Goal: Find specific page/section: Find specific page/section

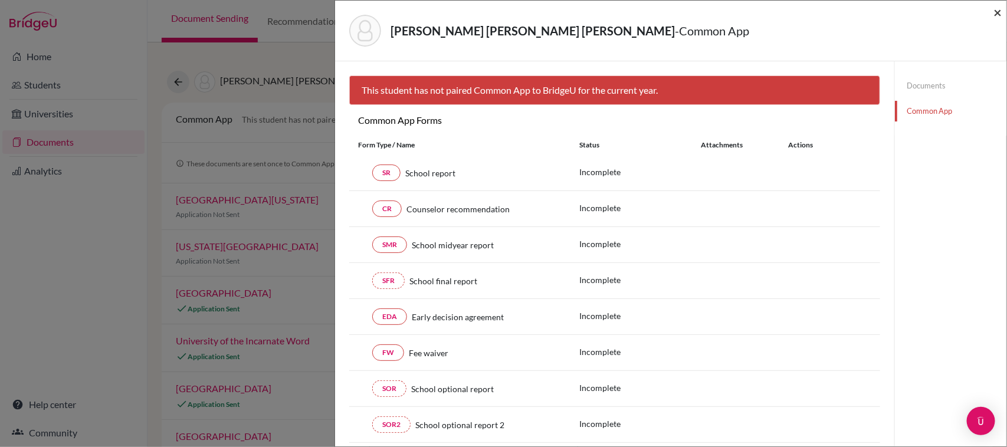
click at [998, 15] on span "×" at bounding box center [998, 12] width 8 height 17
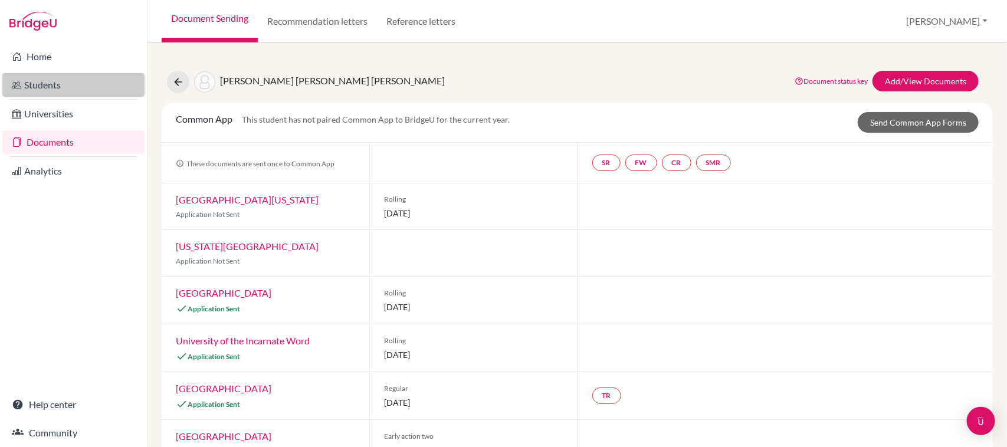
click at [39, 83] on link "Students" at bounding box center [73, 85] width 142 height 24
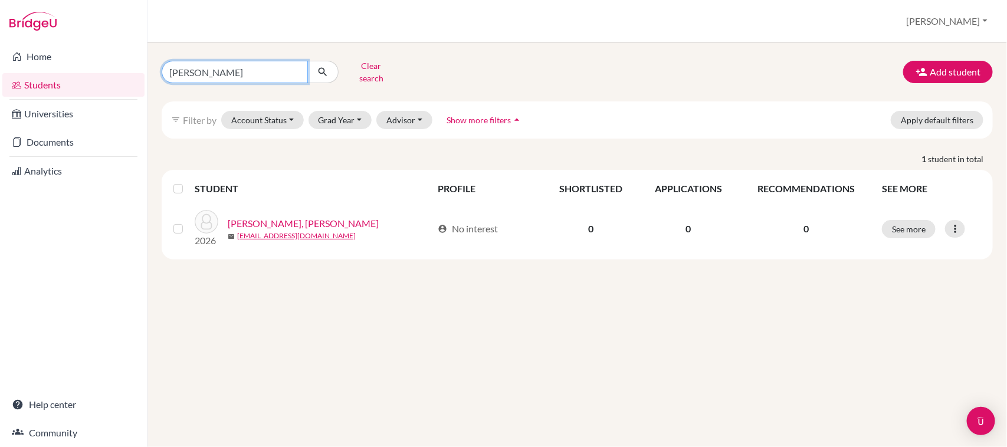
click at [238, 69] on input "fiorella" at bounding box center [235, 72] width 146 height 22
type input "f"
type input "jarquin"
click button "submit" at bounding box center [322, 72] width 31 height 22
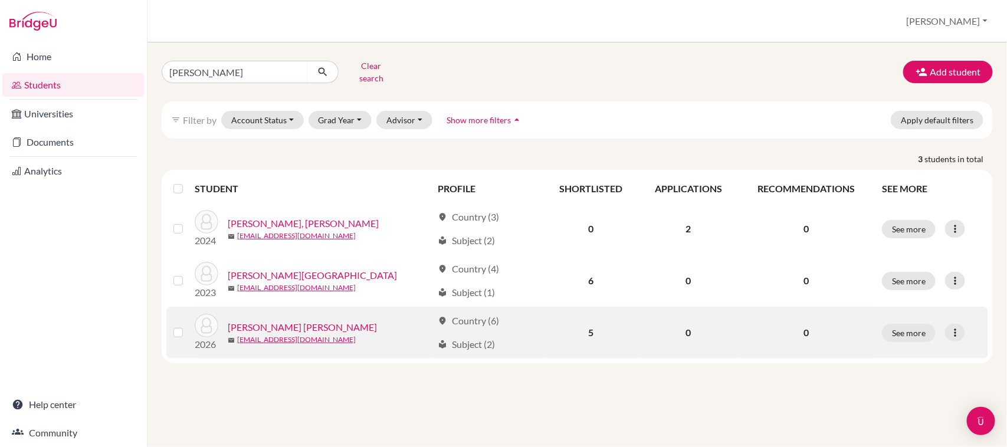
click at [339, 320] on link "JARQUÍN ORDÓÑEZ, VALERIA MARÍA" at bounding box center [302, 327] width 149 height 14
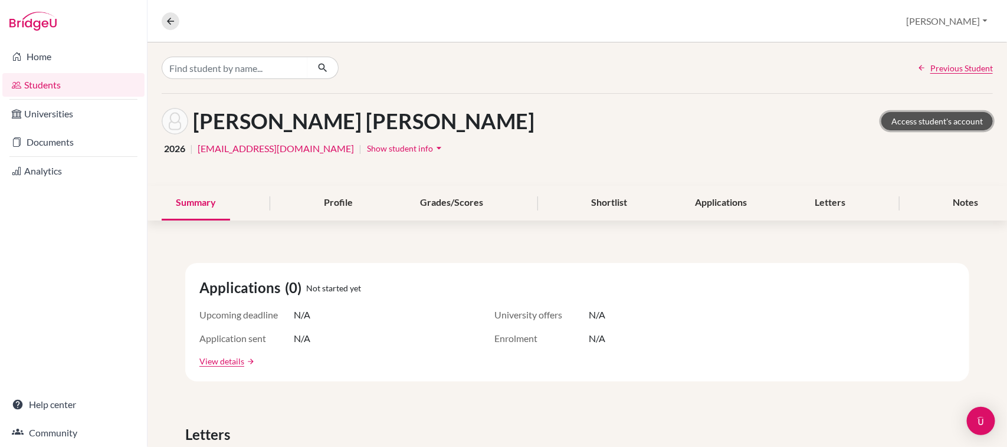
click at [933, 126] on link "Access student's account" at bounding box center [938, 121] width 112 height 18
